Goal: Task Accomplishment & Management: Manage account settings

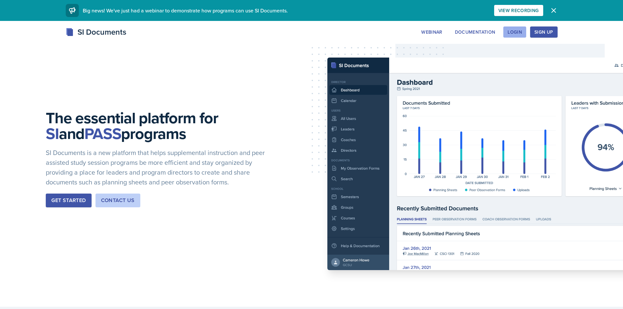
click at [519, 35] on div "Login" at bounding box center [515, 31] width 14 height 5
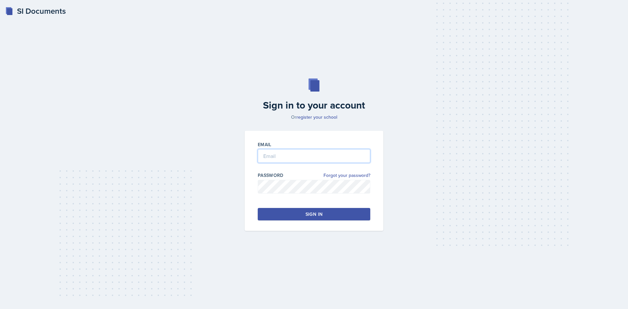
click at [330, 163] on input "email" at bounding box center [314, 156] width 113 height 14
type input "[EMAIL_ADDRESS][DOMAIN_NAME]"
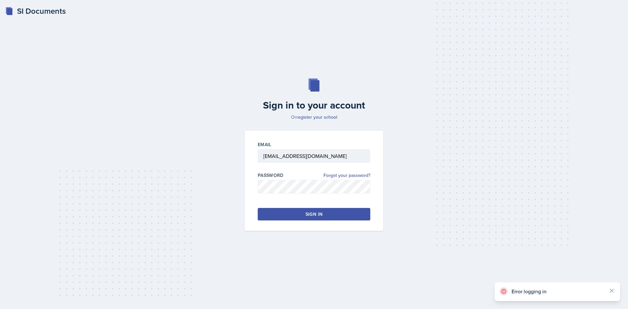
click at [340, 215] on button "Sign in" at bounding box center [314, 214] width 113 height 12
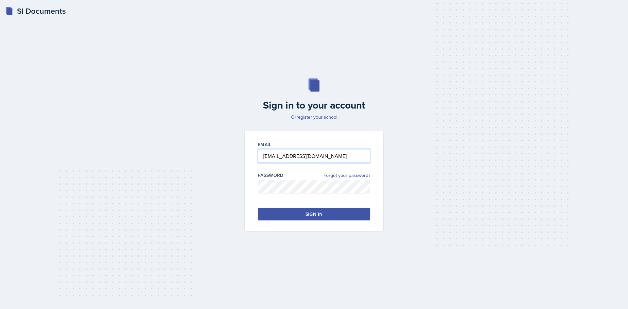
click at [310, 158] on input "[EMAIL_ADDRESS][DOMAIN_NAME]" at bounding box center [314, 156] width 113 height 14
click at [194, 171] on div "Sign in to your account Or register your school Email [EMAIL_ADDRESS][DOMAIN_NA…" at bounding box center [313, 155] width 607 height 194
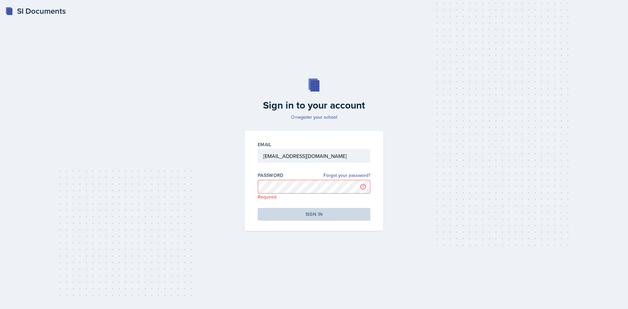
click at [43, 14] on div "SI Documents" at bounding box center [35, 11] width 61 height 12
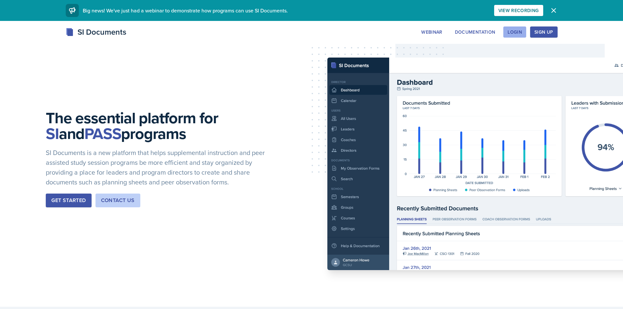
click at [519, 33] on div "Login" at bounding box center [515, 31] width 14 height 5
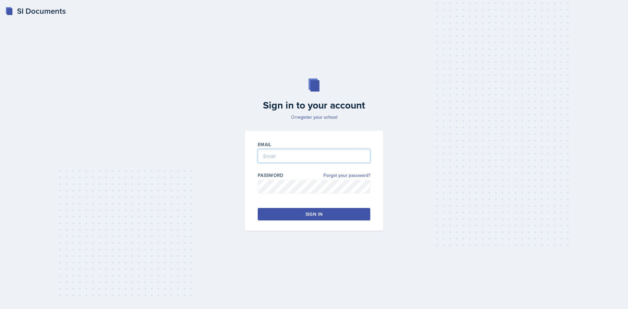
click at [313, 156] on input "email" at bounding box center [314, 156] width 113 height 14
type input "[EMAIL_ADDRESS][DOMAIN_NAME]"
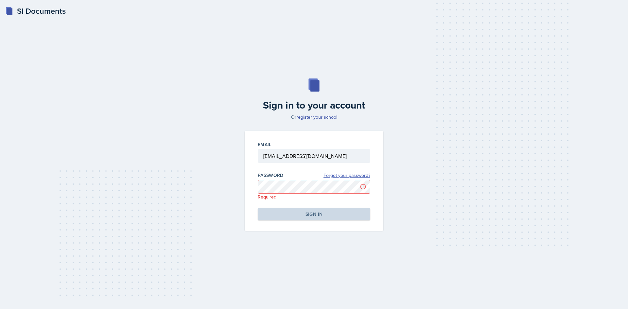
click at [333, 178] on link "Forgot your password?" at bounding box center [347, 175] width 47 height 7
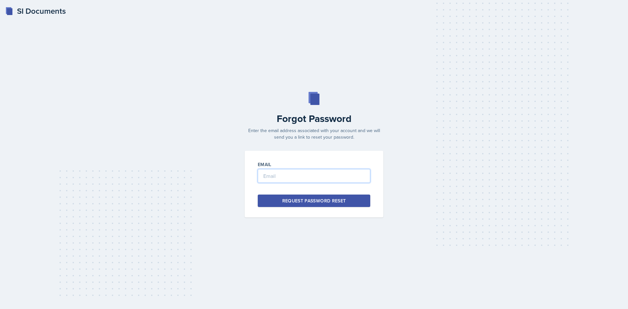
click at [320, 176] on input "email" at bounding box center [314, 176] width 113 height 14
type input "[EMAIL_ADDRESS][DOMAIN_NAME]"
click at [302, 195] on button "Request Password Reset" at bounding box center [314, 201] width 113 height 12
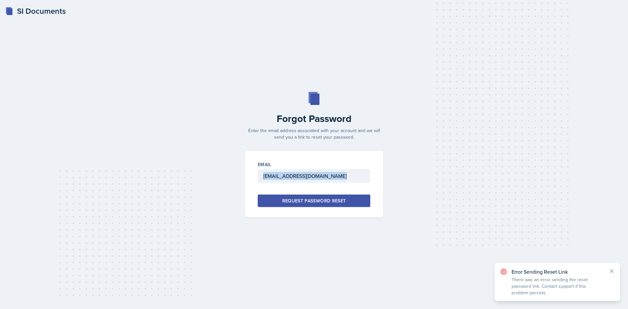
drag, startPoint x: 358, startPoint y: 183, endPoint x: 346, endPoint y: 178, distance: 13.1
click at [346, 179] on div "Email [EMAIL_ADDRESS][DOMAIN_NAME]" at bounding box center [314, 175] width 113 height 28
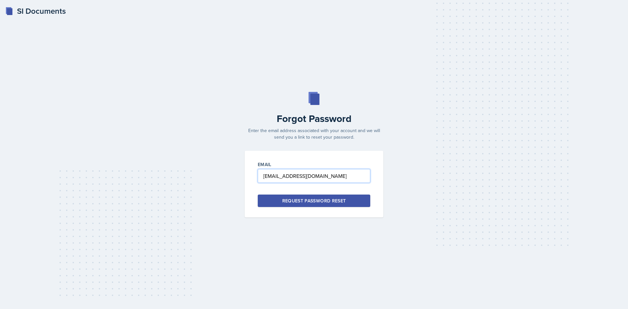
drag, startPoint x: 346, startPoint y: 178, endPoint x: 114, endPoint y: 139, distance: 234.8
click at [191, 150] on div "Forgot Password Enter the email address associated with your account and we wil…" at bounding box center [313, 155] width 607 height 126
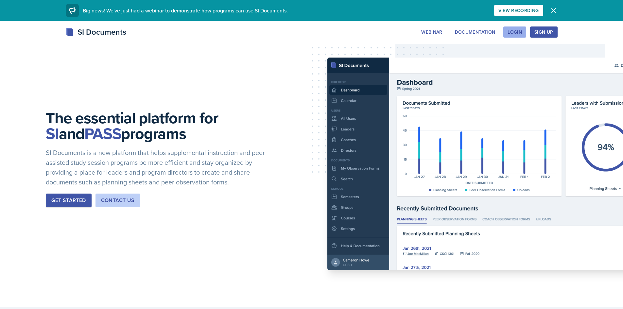
click at [518, 31] on div "Login" at bounding box center [515, 31] width 14 height 5
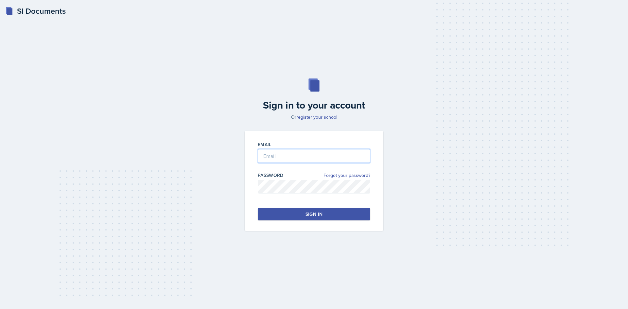
click at [284, 152] on input "email" at bounding box center [314, 156] width 113 height 14
type input "[EMAIL_ADDRESS][DOMAIN_NAME]"
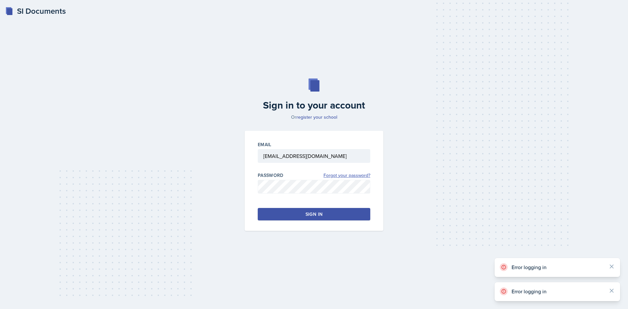
click at [329, 175] on link "Forgot your password?" at bounding box center [347, 175] width 47 height 7
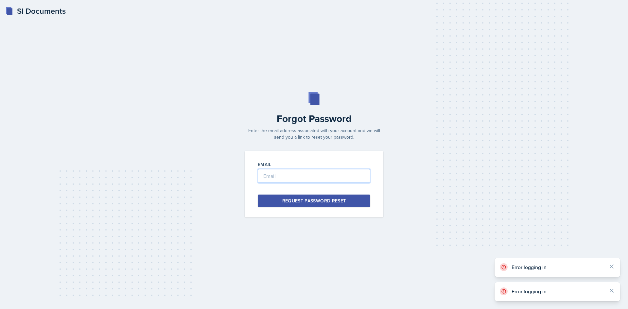
click at [326, 176] on input "email" at bounding box center [314, 176] width 113 height 14
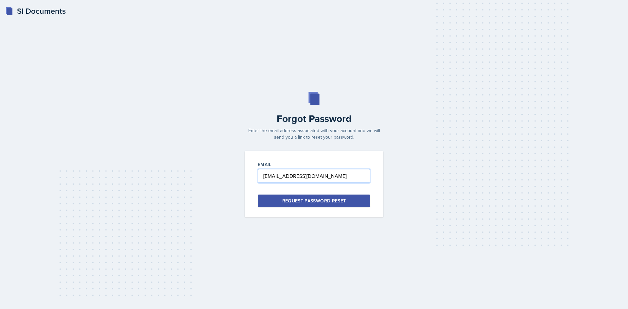
type input "[EMAIL_ADDRESS][DOMAIN_NAME]"
click at [339, 198] on div "Request Password Reset" at bounding box center [314, 201] width 64 height 7
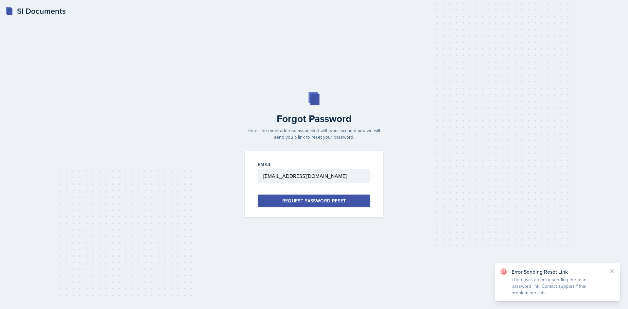
click at [25, 7] on div "SI Documents" at bounding box center [35, 11] width 61 height 12
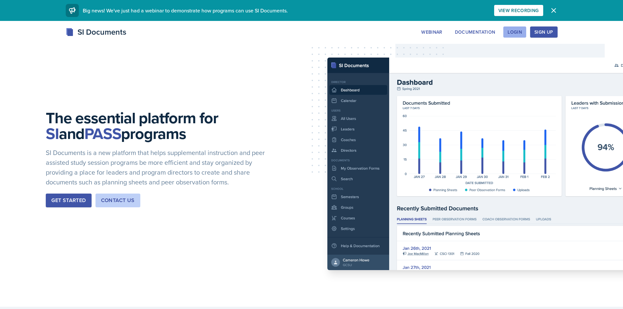
click at [516, 34] on div "Login" at bounding box center [515, 31] width 14 height 5
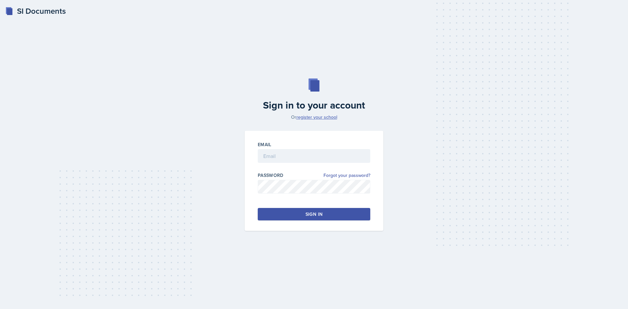
click at [327, 117] on link "register your school" at bounding box center [316, 117] width 41 height 7
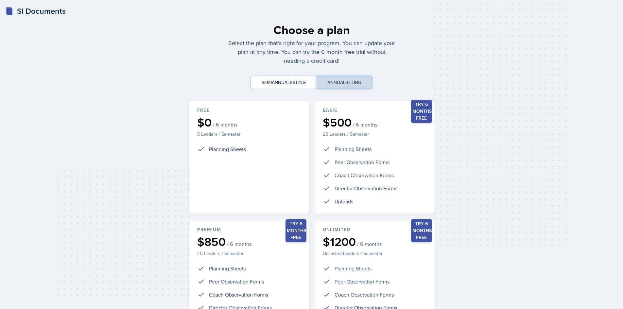
click at [338, 85] on button "Annual billing" at bounding box center [345, 82] width 56 height 12
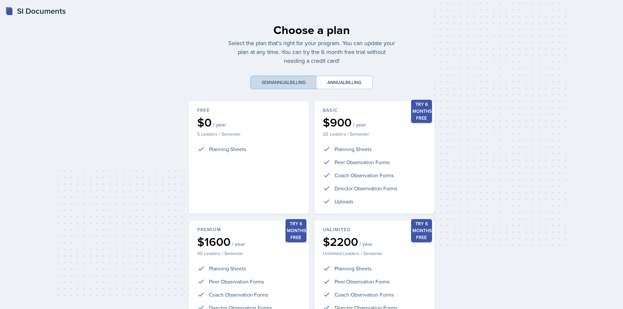
click at [314, 85] on button "Semiannual billing" at bounding box center [284, 82] width 66 height 12
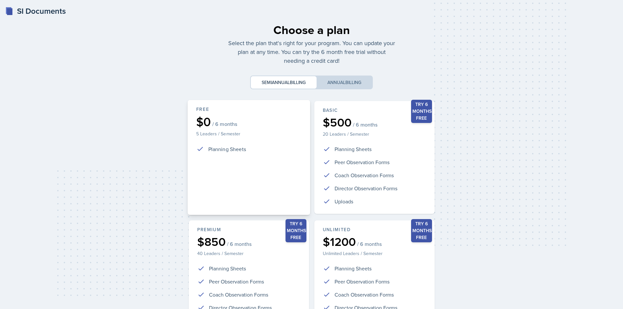
click at [268, 125] on div "$0 / 6 months" at bounding box center [248, 122] width 105 height 12
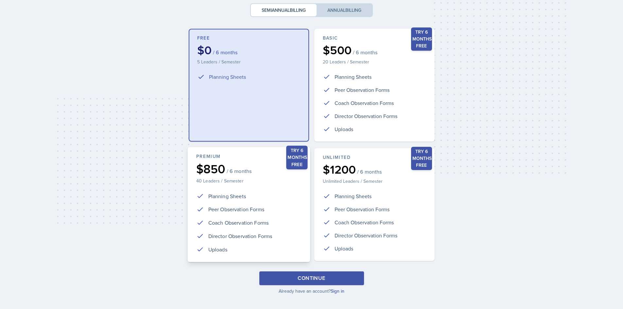
scroll to position [79, 0]
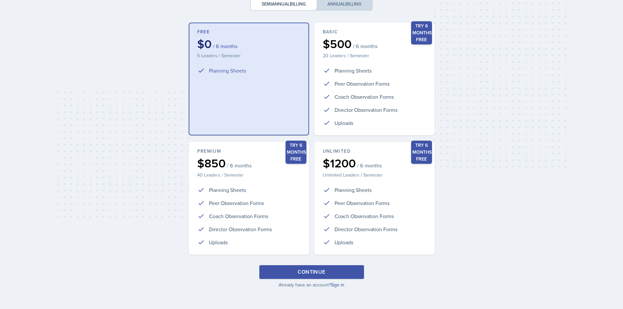
click at [335, 275] on button "Continue" at bounding box center [311, 272] width 105 height 14
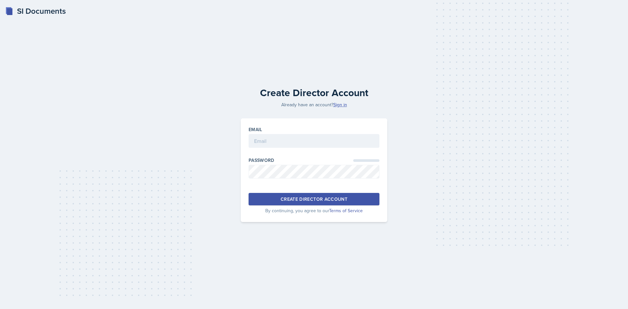
click at [339, 104] on link "Sign in" at bounding box center [340, 104] width 14 height 7
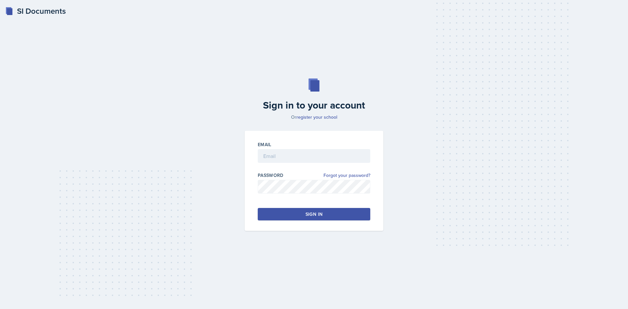
click at [32, 9] on div "SI Documents" at bounding box center [35, 11] width 61 height 12
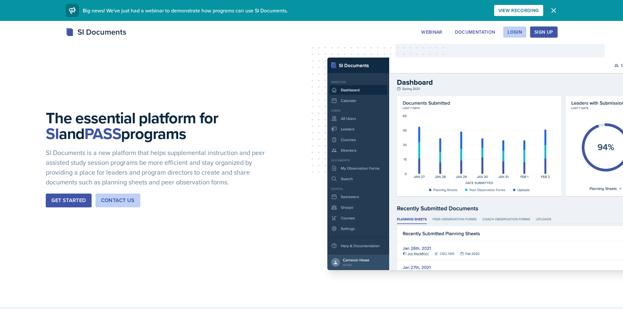
click at [549, 8] on button "Dismiss" at bounding box center [553, 10] width 13 height 13
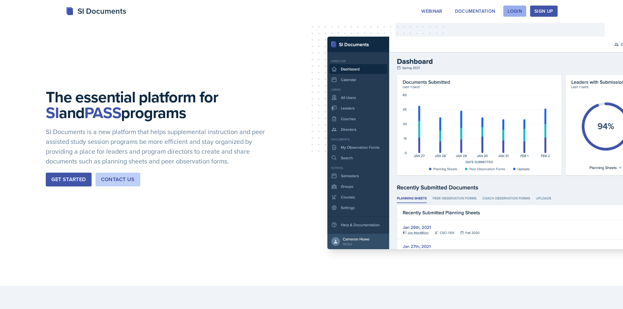
click at [525, 10] on button "Login" at bounding box center [514, 11] width 23 height 11
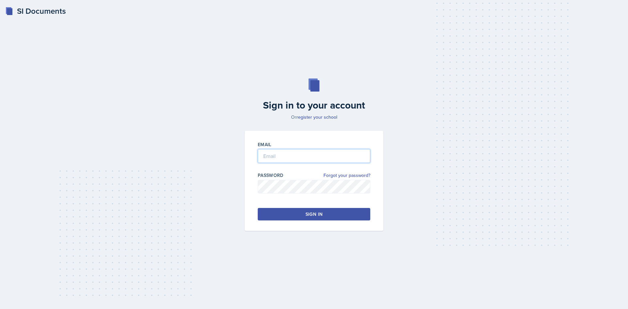
click at [283, 152] on input "email" at bounding box center [314, 156] width 113 height 14
type input "[EMAIL_ADDRESS][DOMAIN_NAME]"
click at [342, 176] on link "Forgot your password?" at bounding box center [347, 175] width 47 height 7
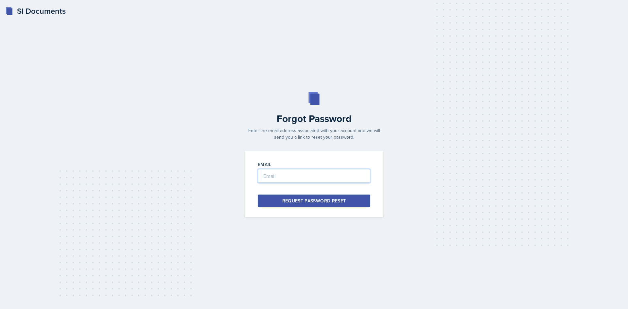
click at [337, 181] on input "email" at bounding box center [314, 176] width 113 height 14
click at [321, 202] on div "Request Password Reset" at bounding box center [314, 201] width 64 height 7
click at [319, 201] on div "Request Password Reset" at bounding box center [314, 201] width 64 height 7
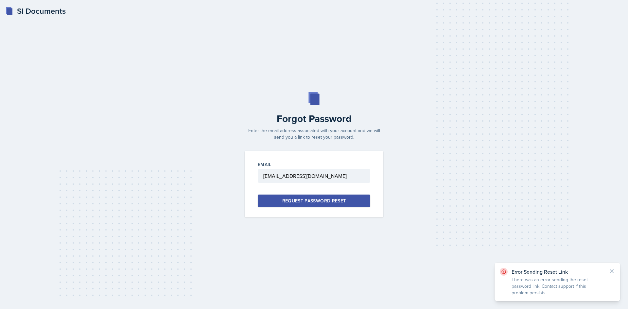
click at [325, 198] on div "Request Password Reset" at bounding box center [314, 201] width 64 height 7
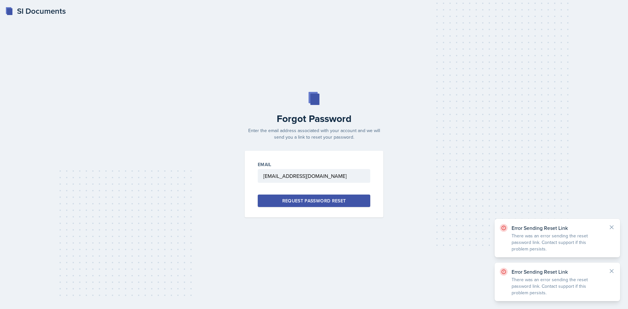
drag, startPoint x: 514, startPoint y: 236, endPoint x: 526, endPoint y: 258, distance: 25.3
click at [526, 258] on div "SI Documents Forgot Password Enter the email address associated with your accou…" at bounding box center [314, 154] width 628 height 309
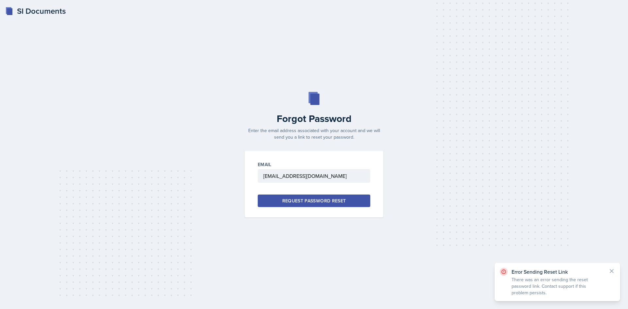
drag, startPoint x: 525, startPoint y: 248, endPoint x: 519, endPoint y: 237, distance: 11.9
click at [519, 238] on p "There was an error sending the reset password link. Contact support if this pro…" at bounding box center [558, 248] width 92 height 20
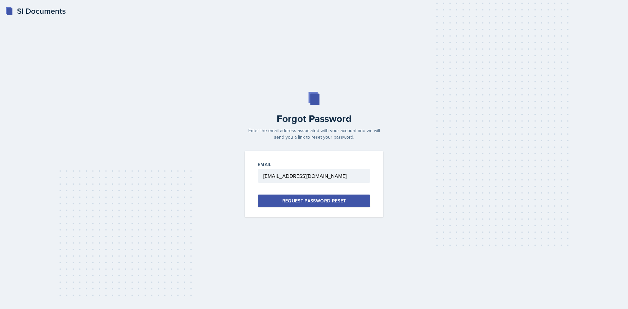
click at [357, 204] on button "Request Password Reset" at bounding box center [314, 201] width 113 height 12
click at [309, 175] on input "[EMAIL_ADDRESS][DOMAIN_NAME]" at bounding box center [314, 176] width 113 height 14
type input "[EMAIL_ADDRESS][DOMAIN_NAME]"
click at [312, 197] on button "Request Password Reset" at bounding box center [314, 201] width 113 height 12
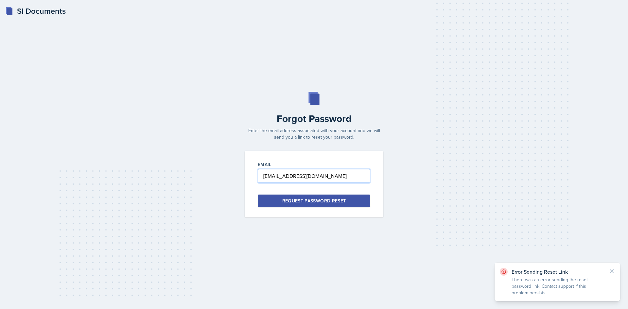
click at [335, 172] on input "[EMAIL_ADDRESS][DOMAIN_NAME]" at bounding box center [314, 176] width 113 height 14
click at [332, 175] on input "[EMAIL_ADDRESS][DOMAIN_NAME]" at bounding box center [314, 176] width 113 height 14
